Goal: Obtain resource: Download file/media

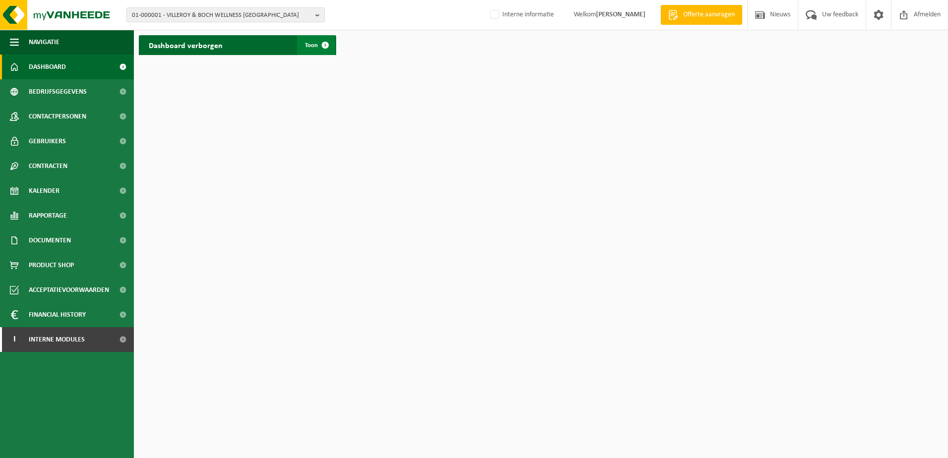
click at [326, 46] on span at bounding box center [325, 45] width 20 height 20
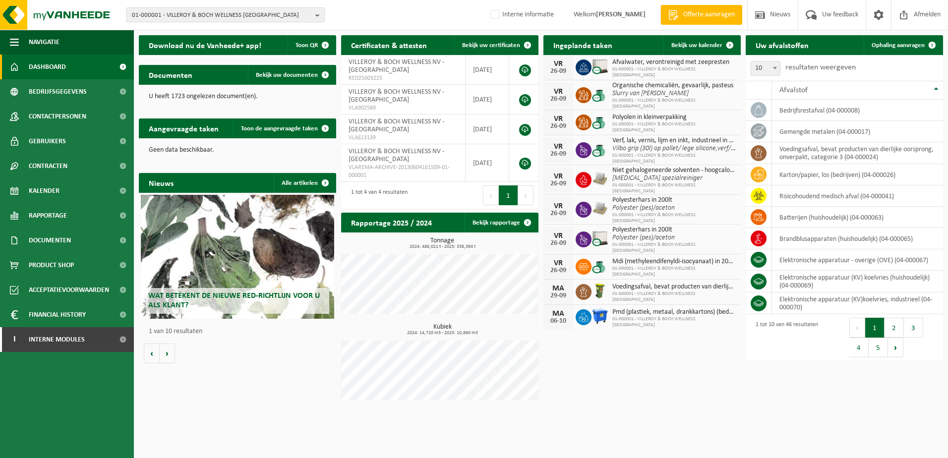
click at [183, 13] on span "01-000001 - VILLEROY & BOCH WELLNESS NV" at bounding box center [221, 15] width 179 height 15
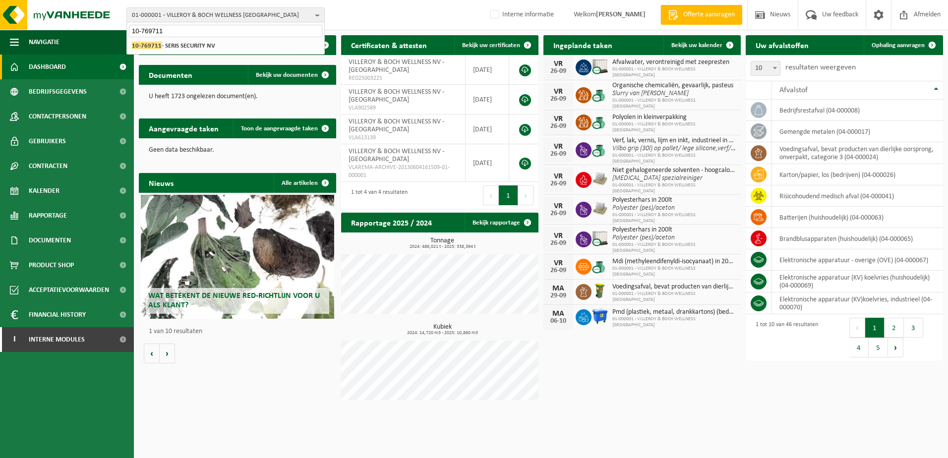
type input "10-769711"
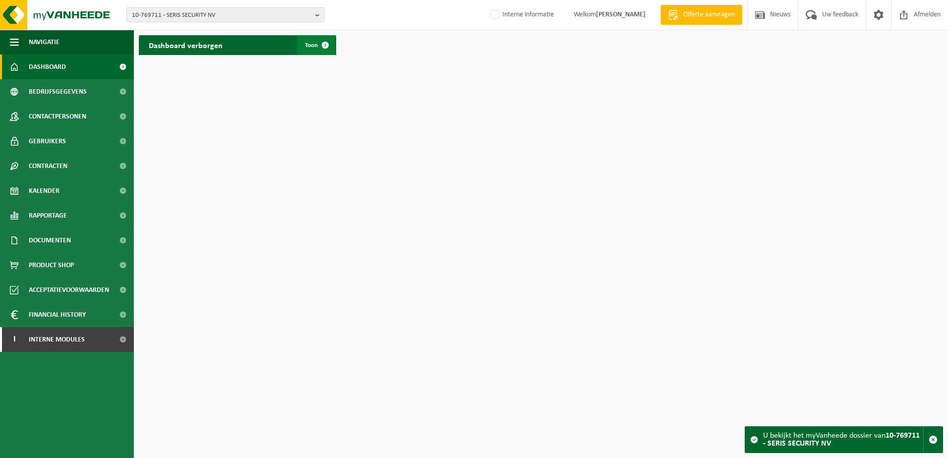
click at [328, 46] on span at bounding box center [325, 45] width 20 height 20
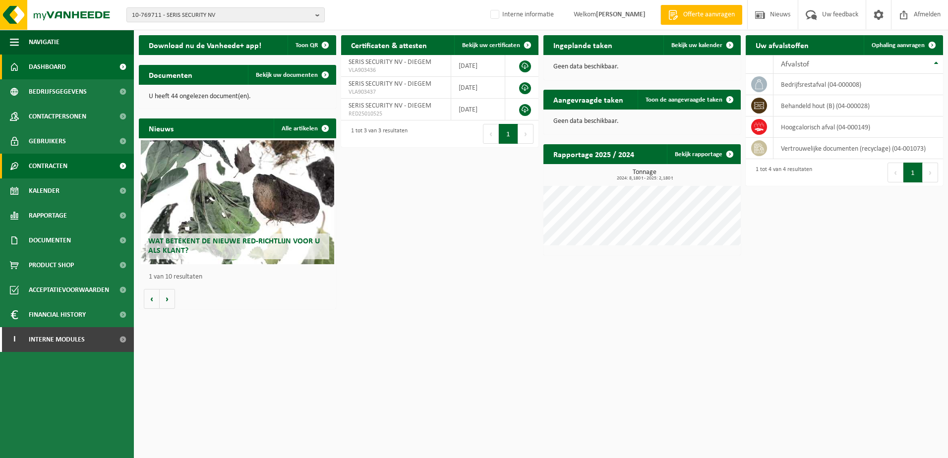
click at [123, 167] on span at bounding box center [123, 166] width 22 height 25
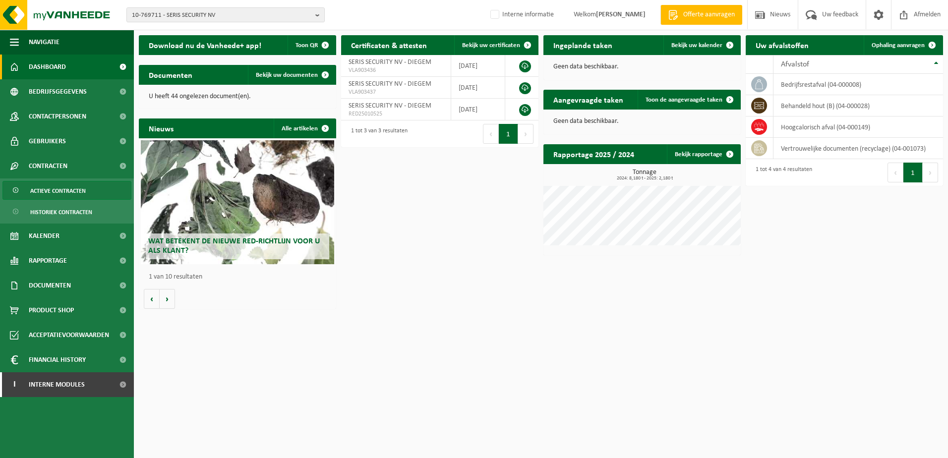
click at [79, 189] on span "Actieve contracten" at bounding box center [58, 190] width 56 height 19
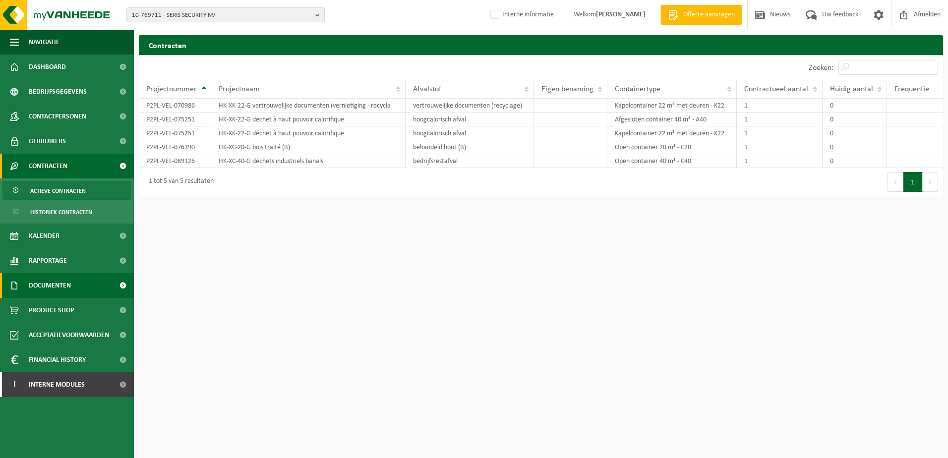
click at [123, 282] on span at bounding box center [123, 285] width 22 height 25
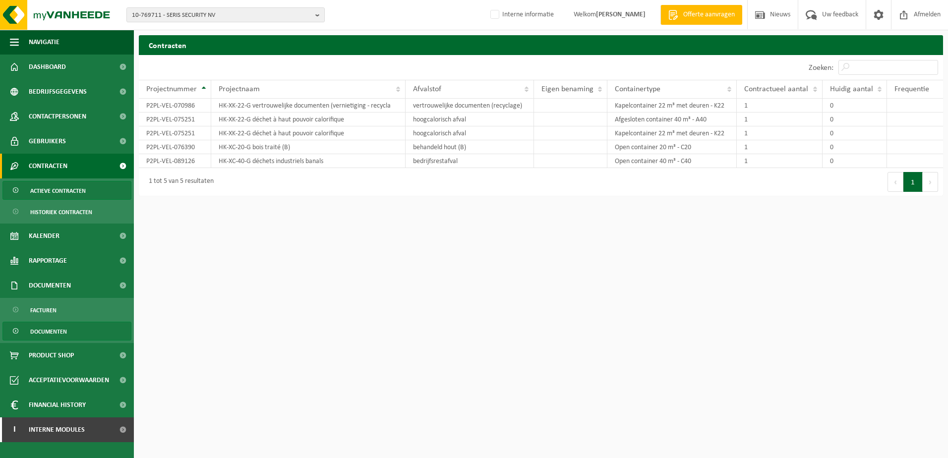
click at [16, 330] on span at bounding box center [16, 331] width 8 height 19
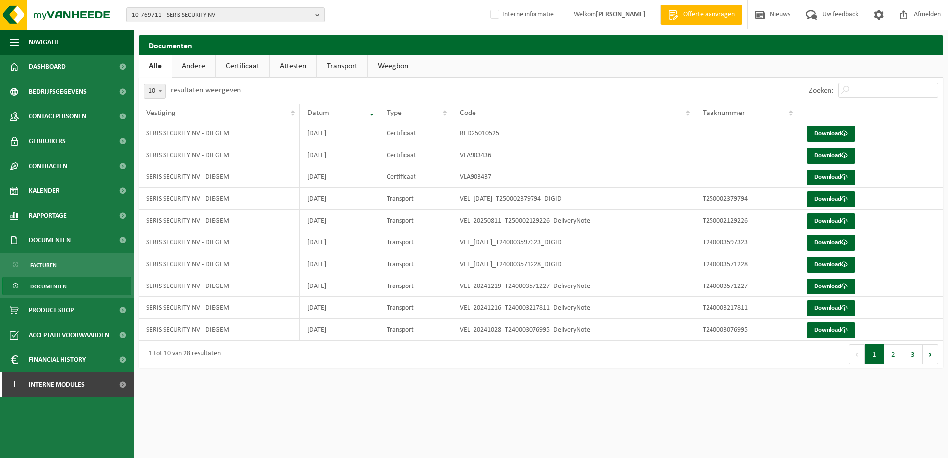
click at [99, 288] on link "Documenten" at bounding box center [66, 286] width 129 height 19
click at [238, 72] on link "Certificaat" at bounding box center [243, 66] width 54 height 23
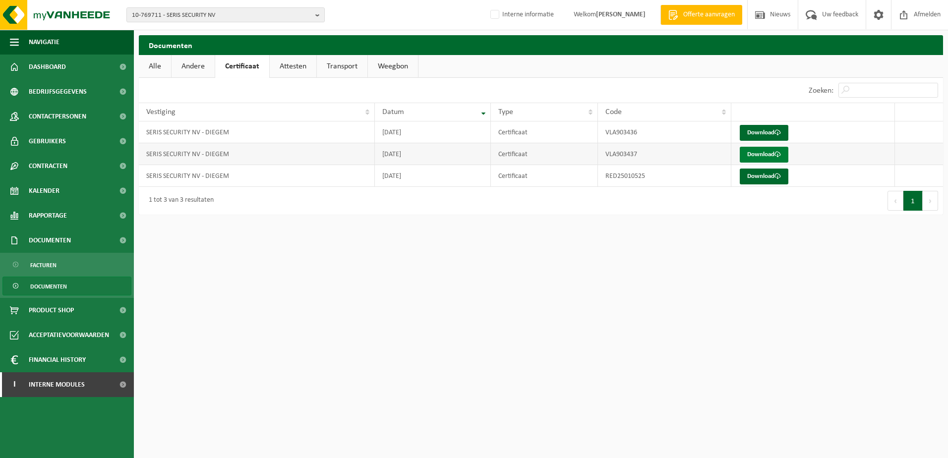
click at [757, 154] on link "Download" at bounding box center [763, 155] width 49 height 16
click at [756, 130] on link "Download" at bounding box center [763, 133] width 49 height 16
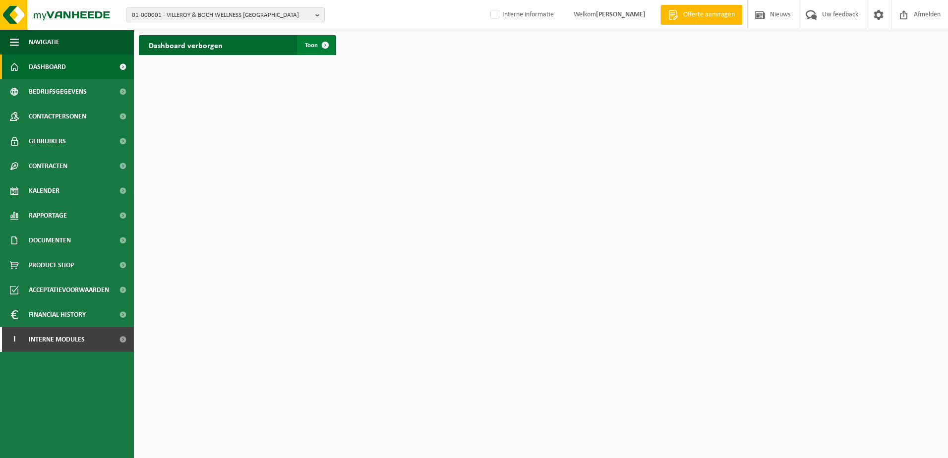
click at [326, 41] on span at bounding box center [325, 45] width 20 height 20
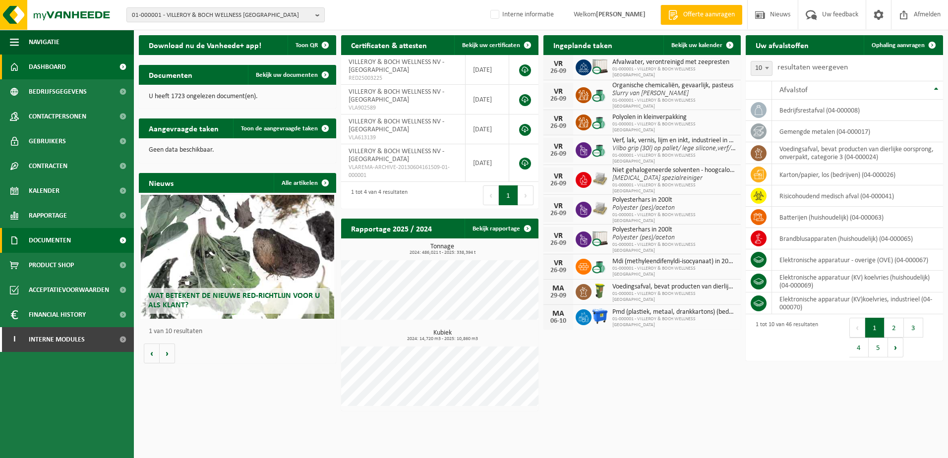
click at [124, 240] on span at bounding box center [123, 240] width 22 height 25
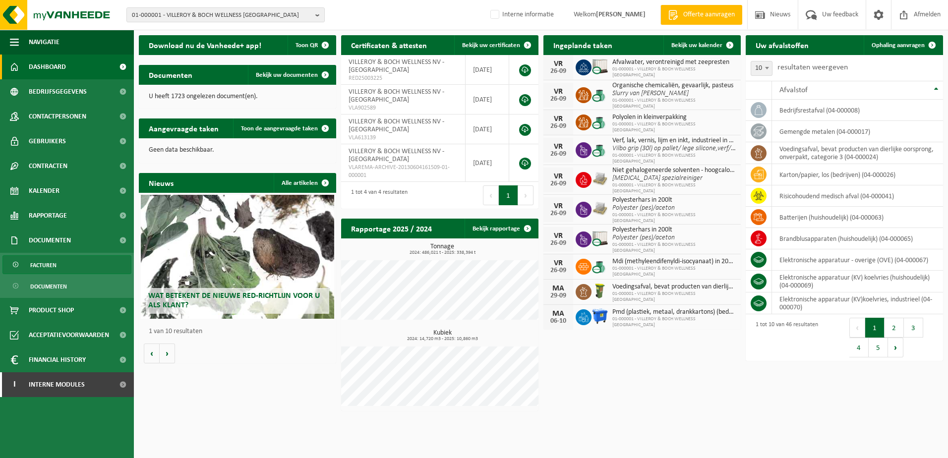
click at [49, 266] on span "Facturen" at bounding box center [43, 265] width 26 height 19
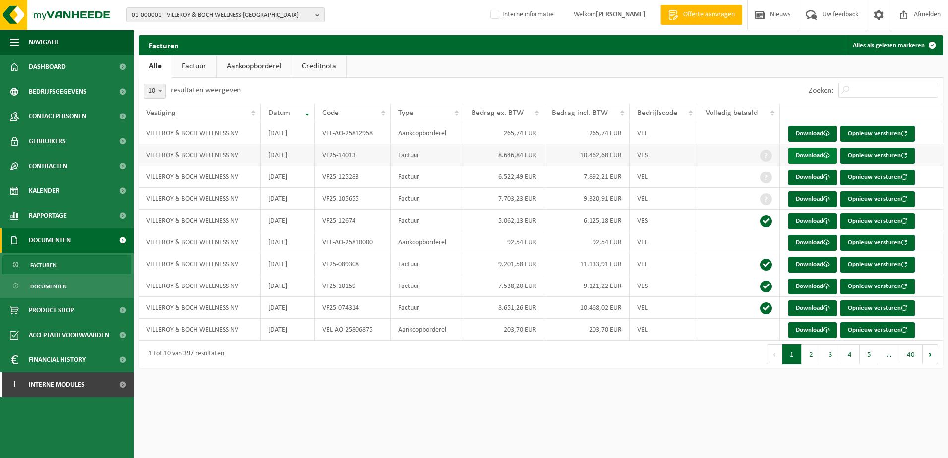
click at [816, 154] on link "Download" at bounding box center [812, 156] width 49 height 16
click at [172, 15] on span "01-000001 - VILLEROY & BOCH WELLNESS NV" at bounding box center [221, 15] width 179 height 15
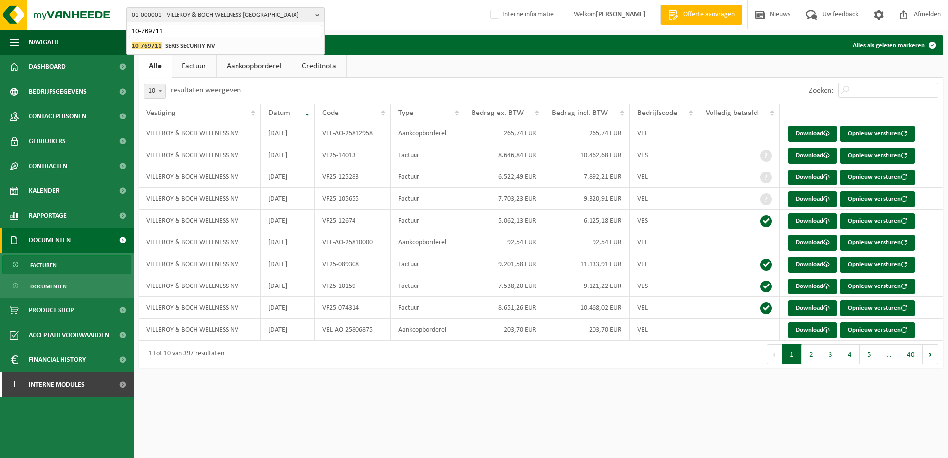
type input "10-769711"
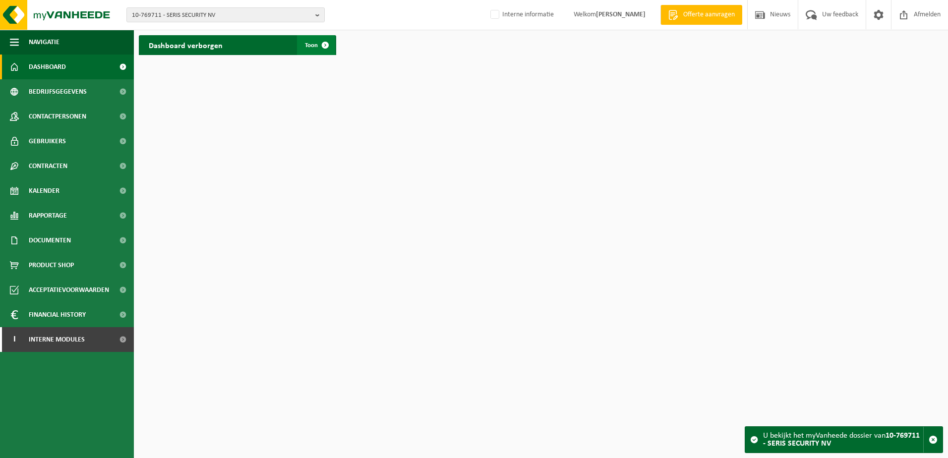
click at [327, 45] on span at bounding box center [325, 45] width 20 height 20
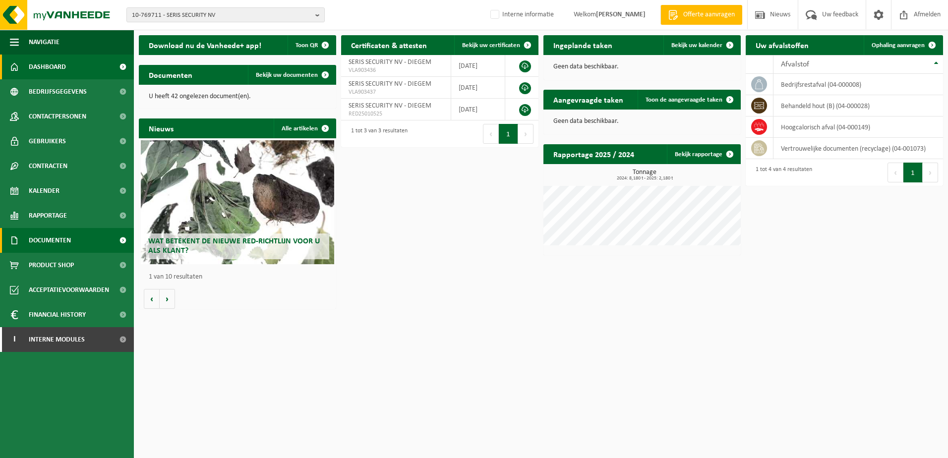
click at [120, 238] on span at bounding box center [123, 240] width 22 height 25
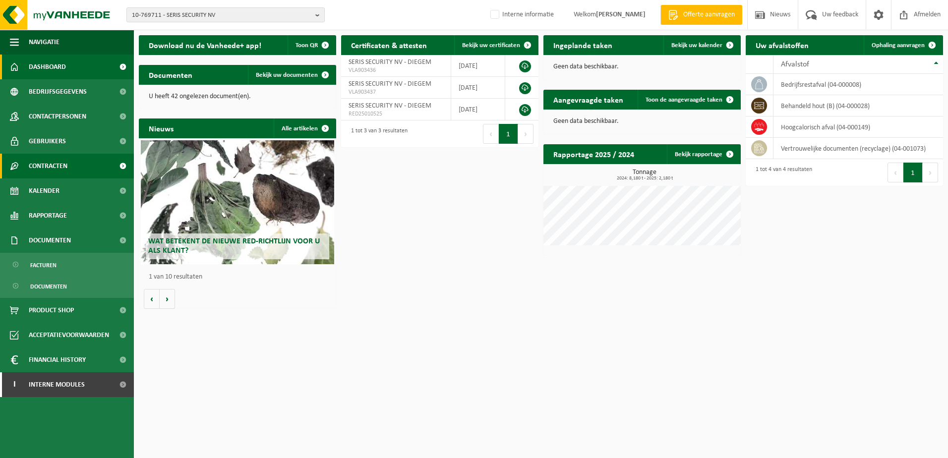
click at [122, 166] on span at bounding box center [123, 166] width 22 height 25
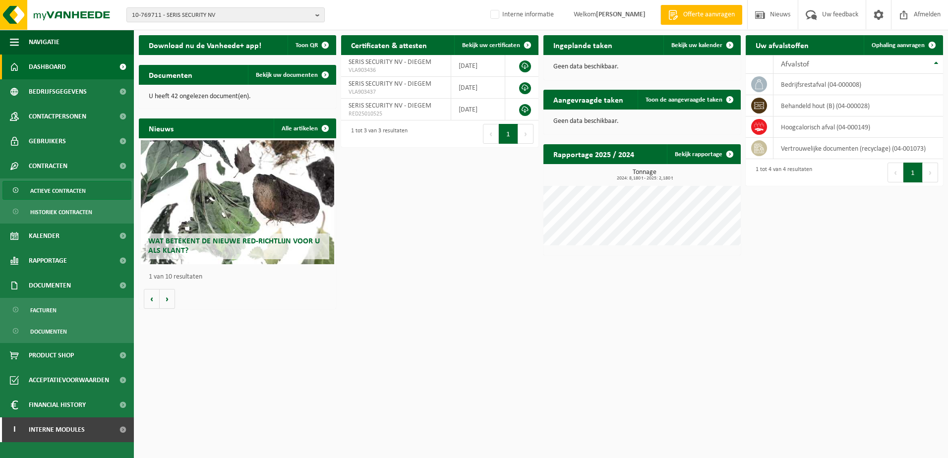
click at [59, 192] on span "Actieve contracten" at bounding box center [58, 190] width 56 height 19
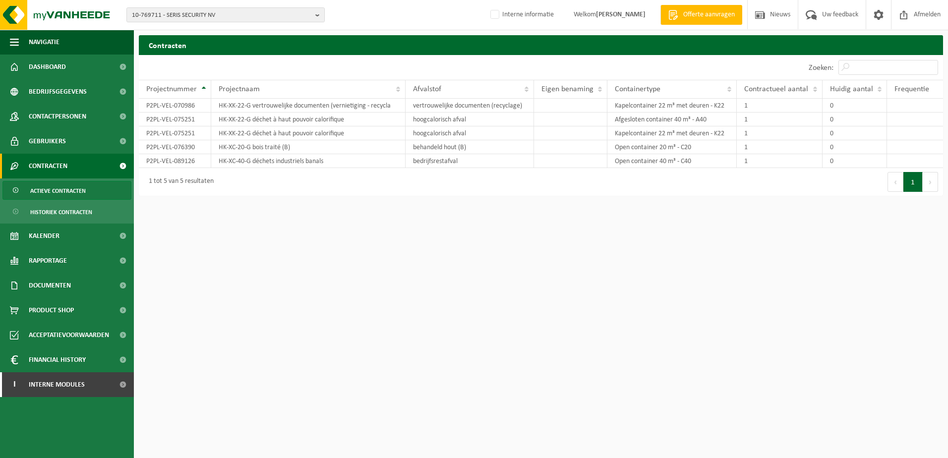
click at [342, 402] on html "10-769711 - SERIS SECURITY NV 10-769711 - SERIS SECURITY NV Interne informatie …" at bounding box center [474, 229] width 948 height 458
